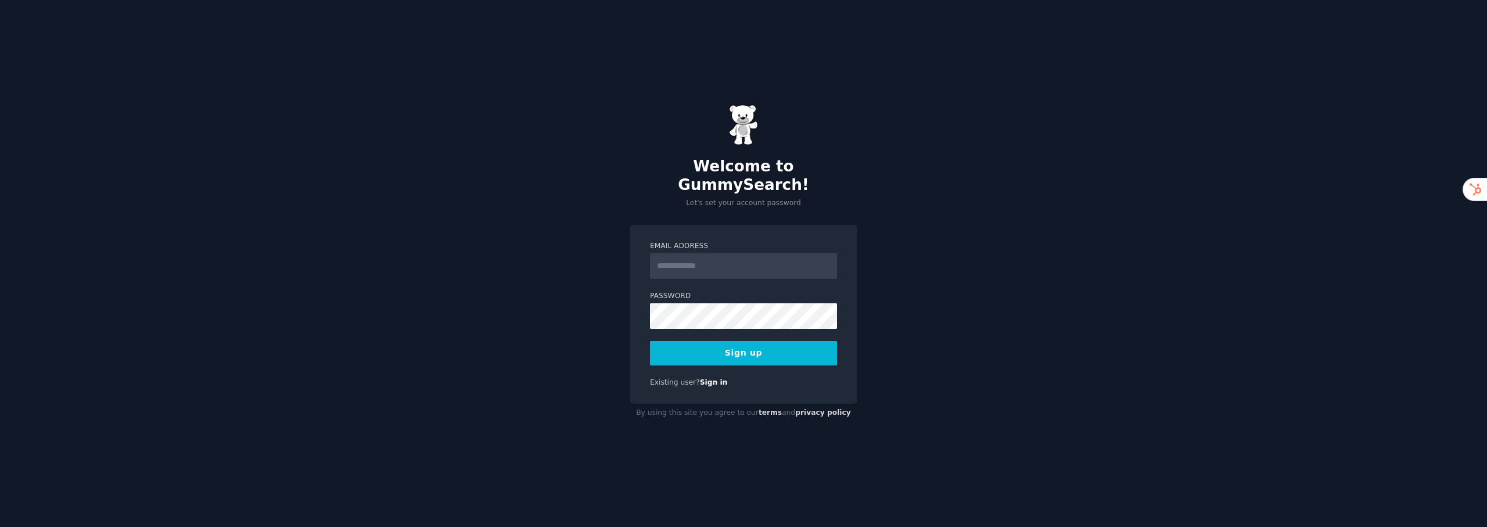
click at [687, 257] on input "Email Address" at bounding box center [743, 266] width 187 height 26
type input "**********"
click at [758, 345] on button "Sign up" at bounding box center [743, 353] width 187 height 24
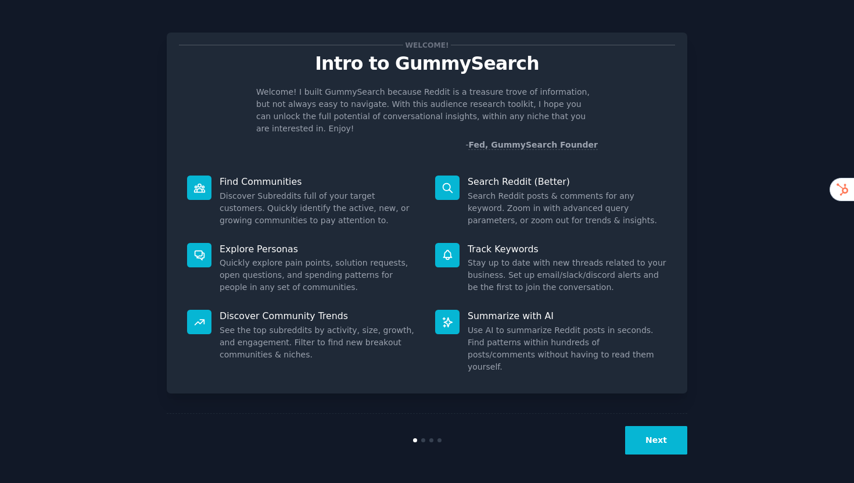
click at [682, 461] on div "Next" at bounding box center [427, 439] width 521 height 53
click at [679, 453] on button "Next" at bounding box center [656, 440] width 62 height 28
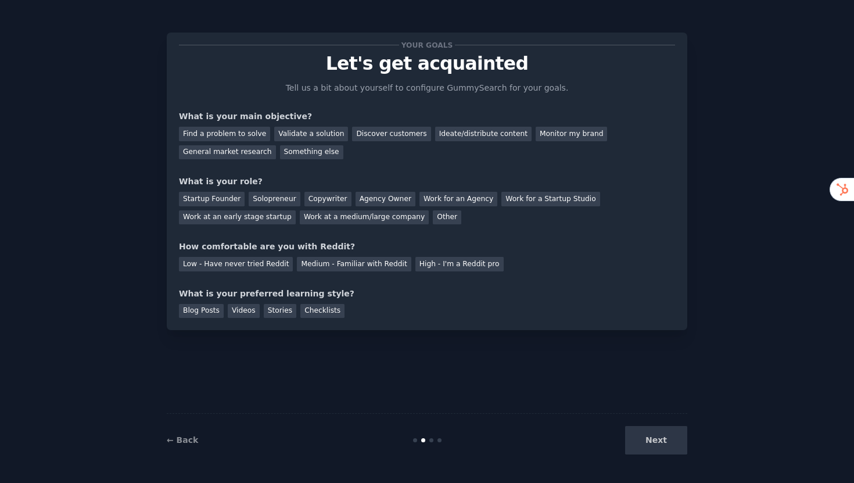
click at [664, 436] on div "Next" at bounding box center [601, 440] width 174 height 28
drag, startPoint x: 655, startPoint y: 436, endPoint x: 561, endPoint y: 439, distance: 94.2
click at [652, 436] on div "Next" at bounding box center [601, 440] width 174 height 28
